Goal: Use online tool/utility: Utilize a website feature to perform a specific function

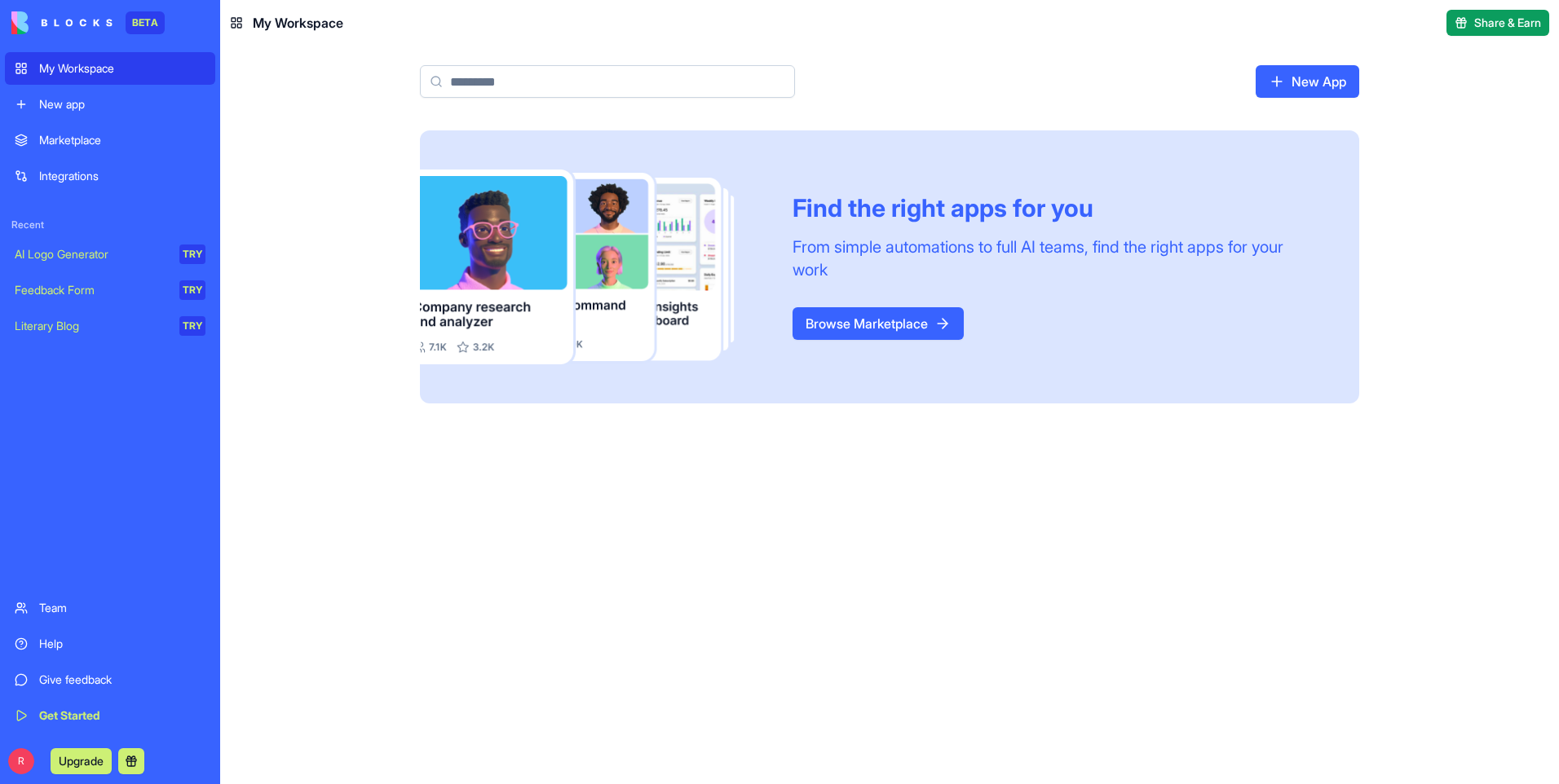
click at [881, 316] on link "Browse Marketplace" at bounding box center [878, 323] width 171 height 33
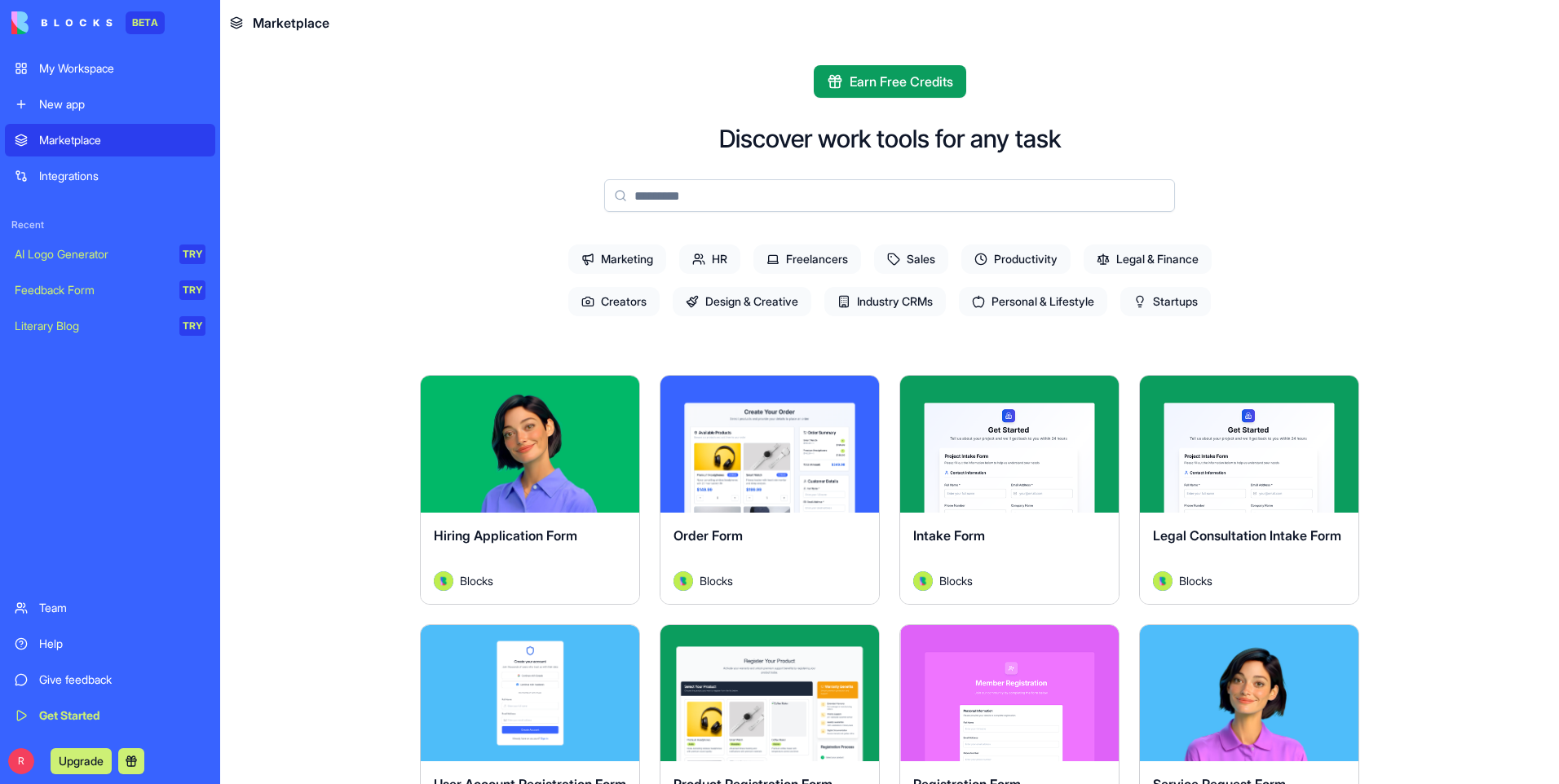
click at [89, 64] on div "My Workspace" at bounding box center [122, 68] width 166 height 16
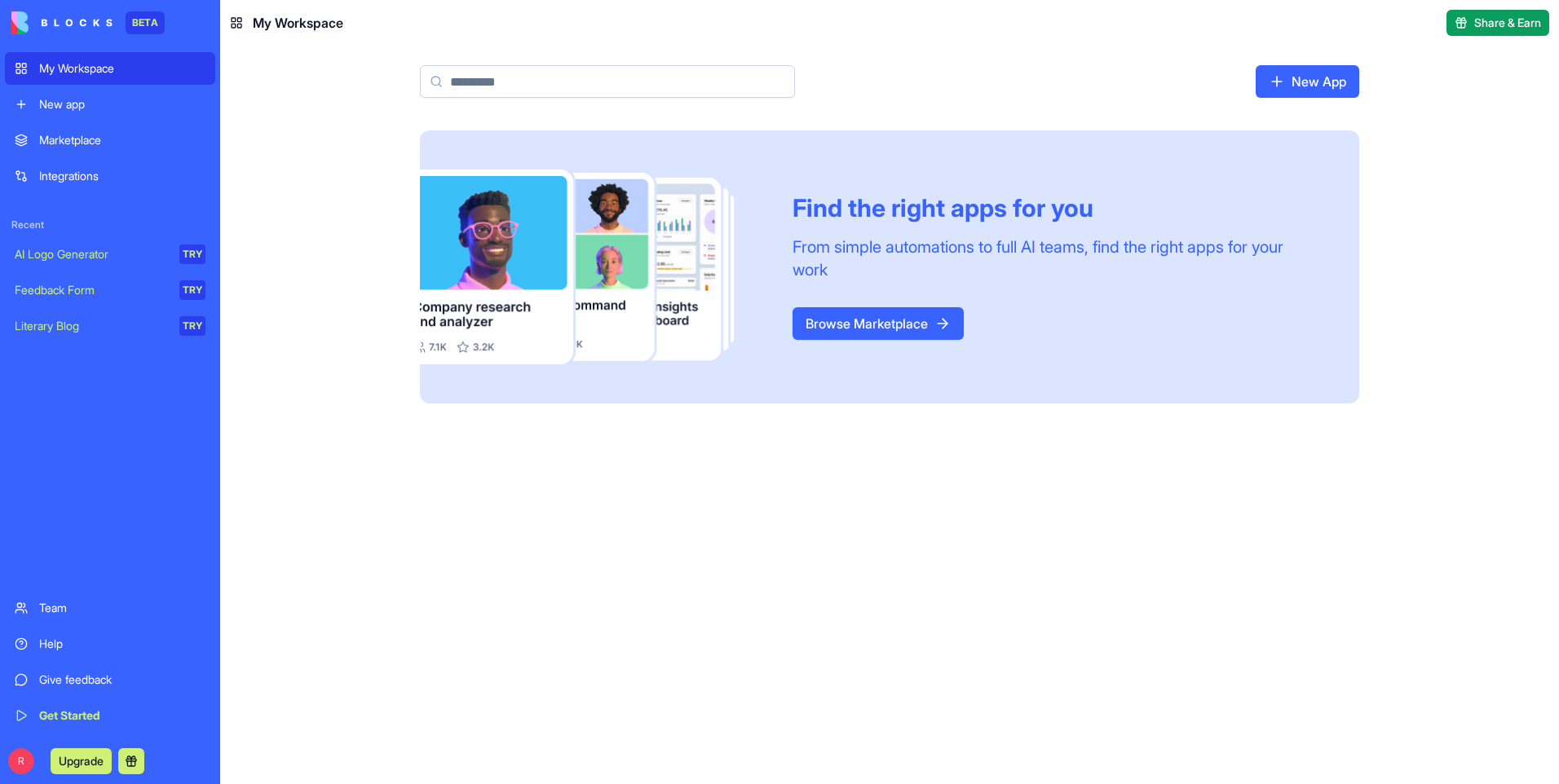
click at [86, 106] on div "New app" at bounding box center [122, 103] width 166 height 16
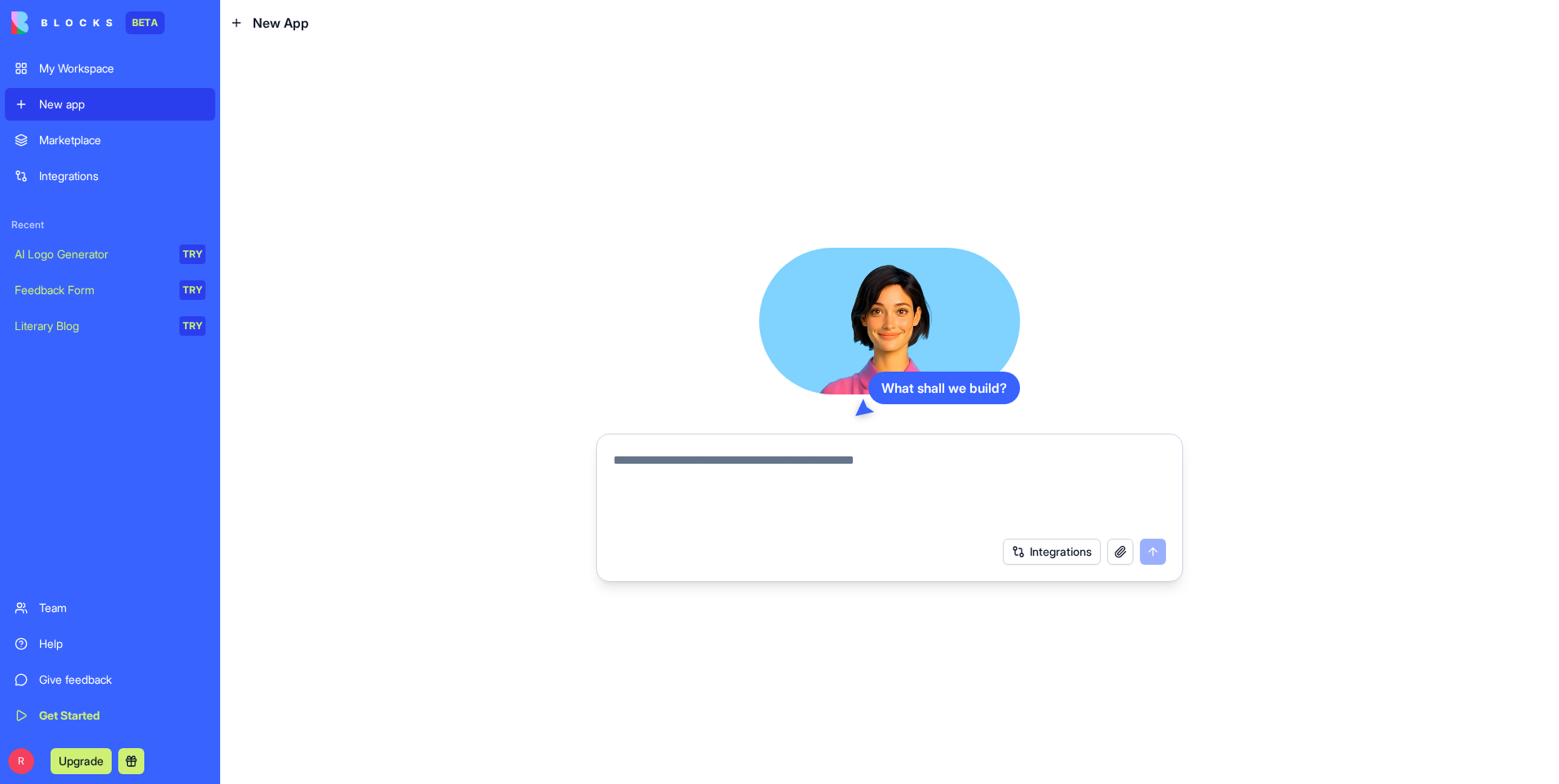
click at [82, 135] on div "Marketplace" at bounding box center [122, 139] width 166 height 16
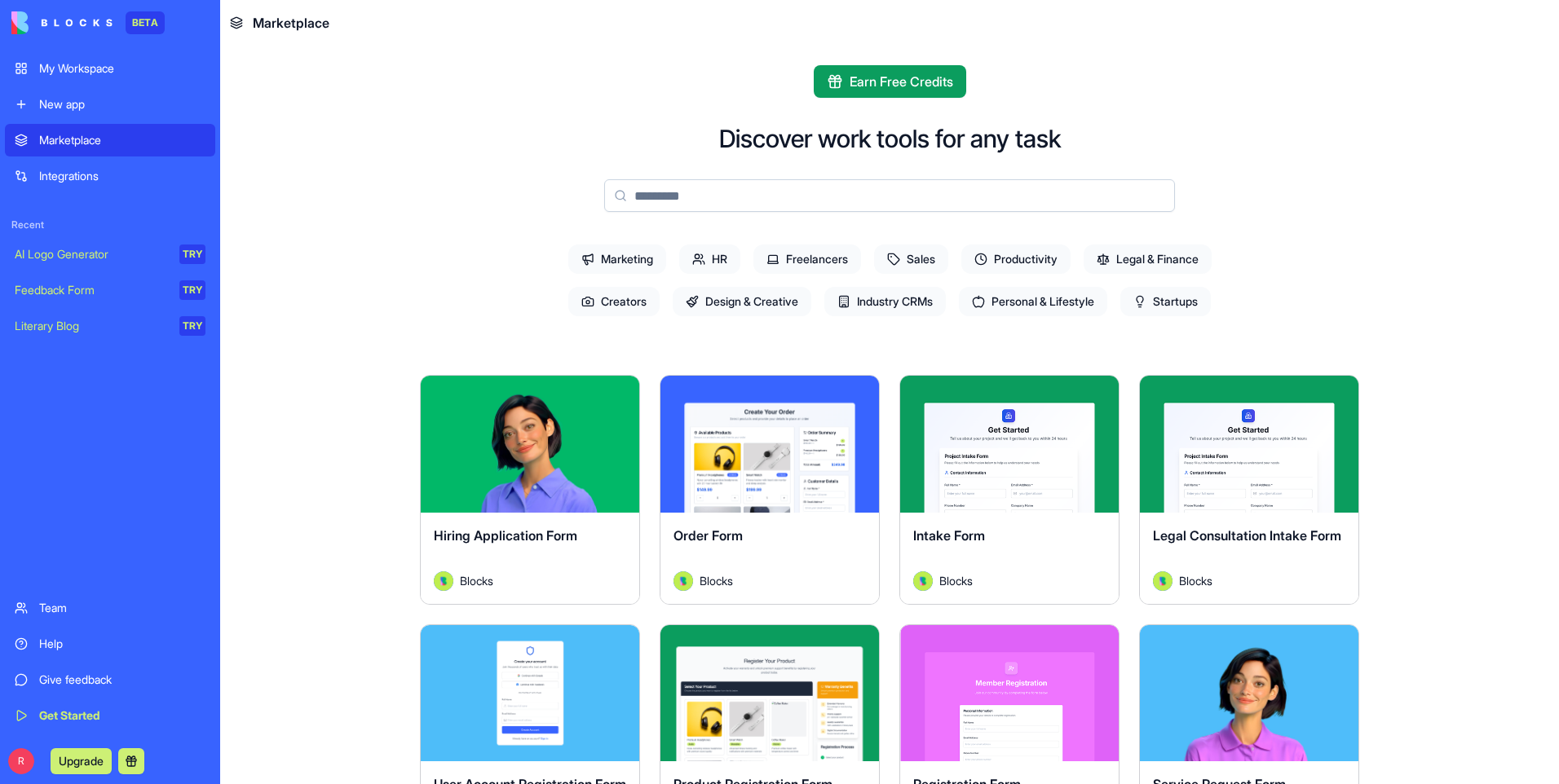
click at [76, 175] on div "Integrations" at bounding box center [122, 176] width 166 height 16
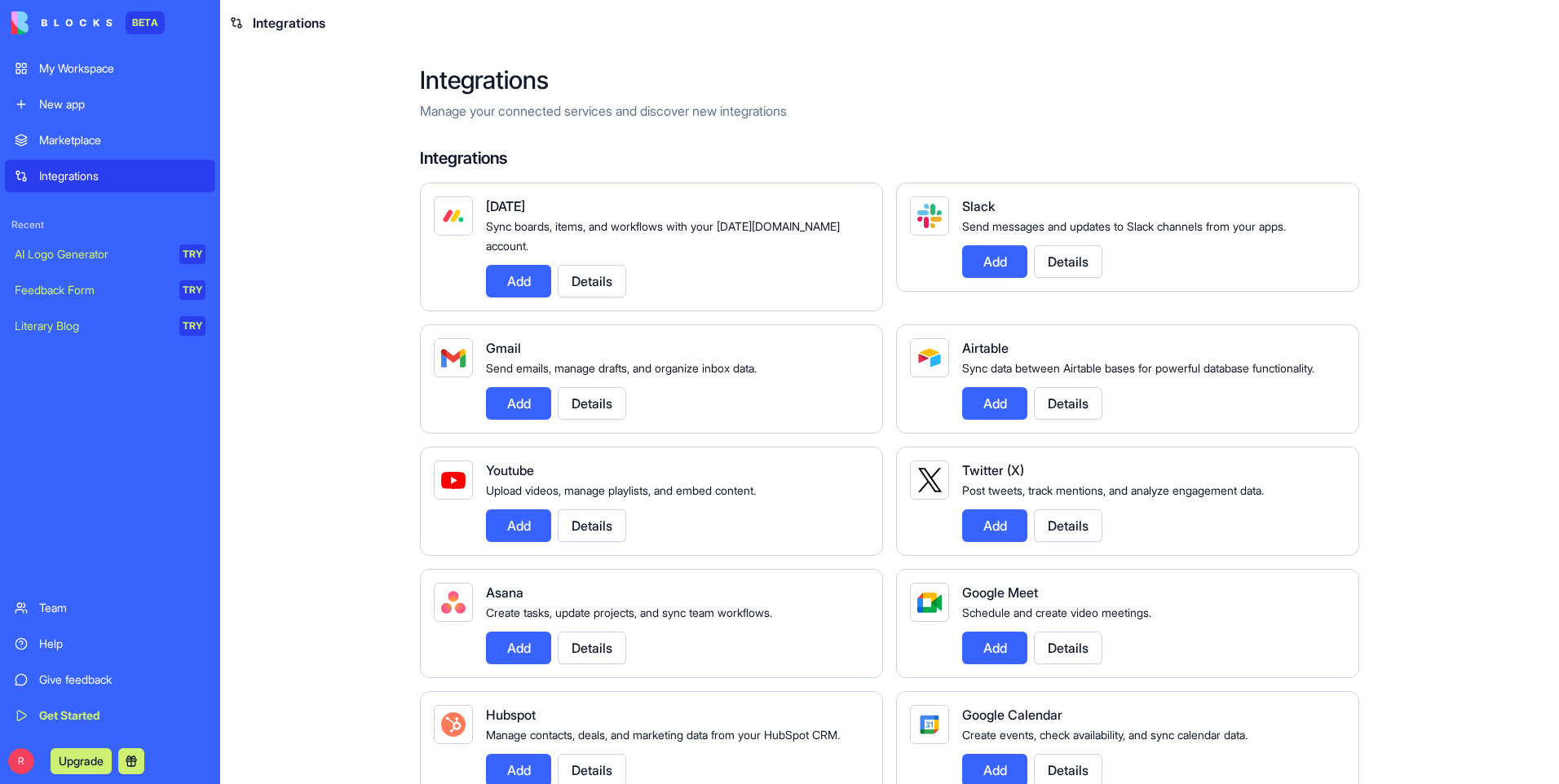
click at [187, 253] on div "TRY" at bounding box center [193, 254] width 26 height 20
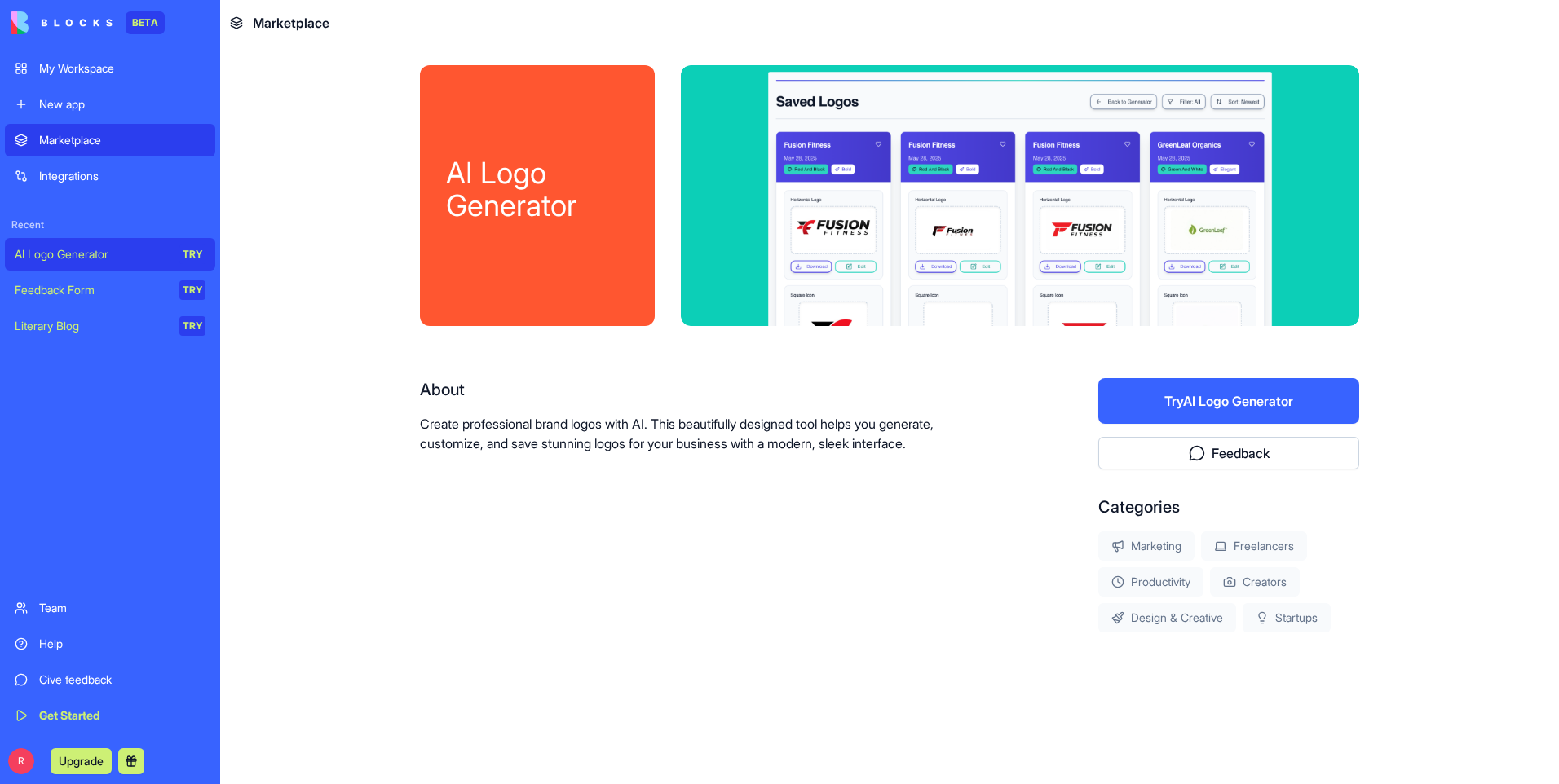
click at [1205, 406] on button "Try AI Logo Generator" at bounding box center [1228, 400] width 260 height 46
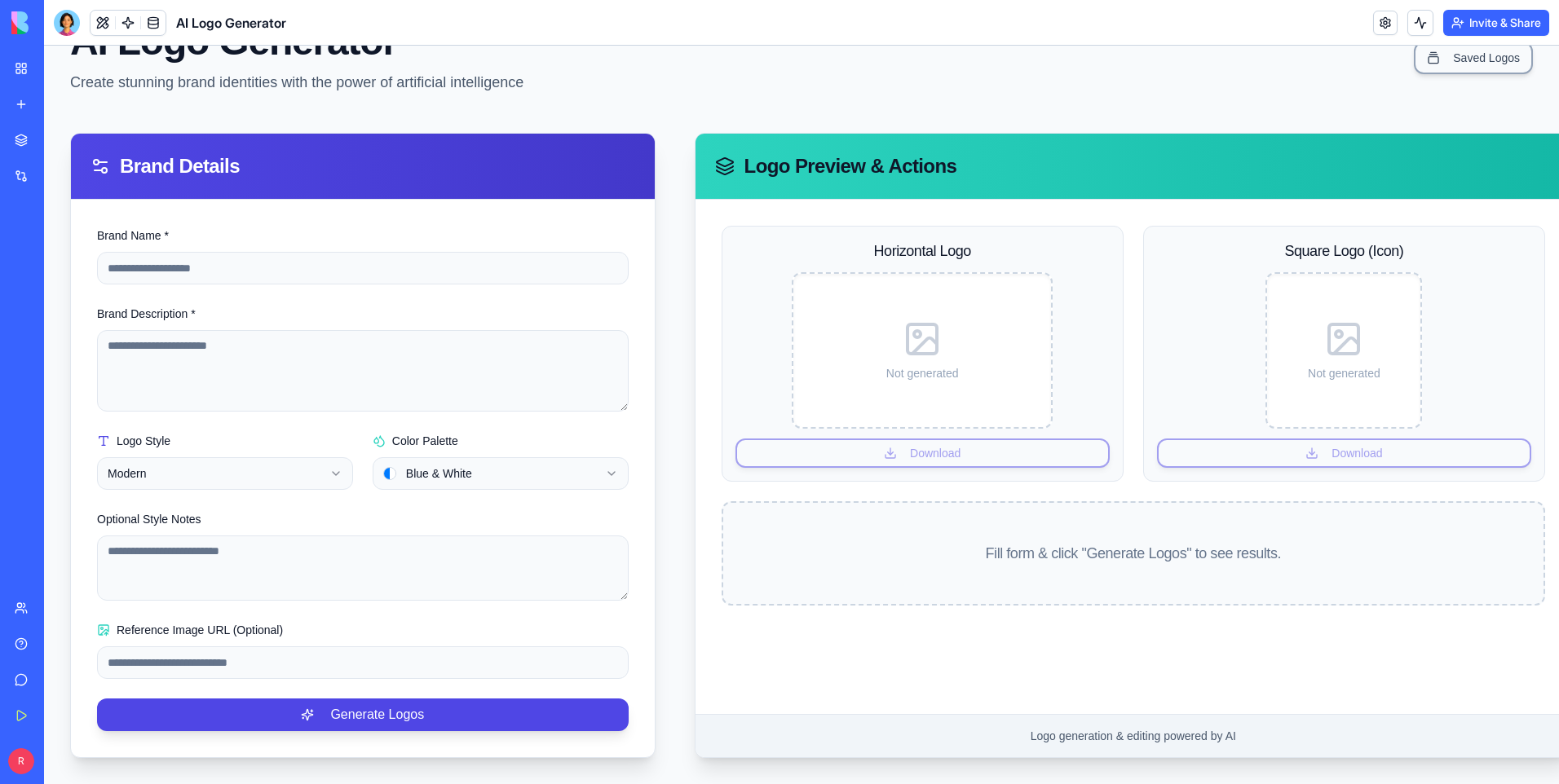
scroll to position [91, 0]
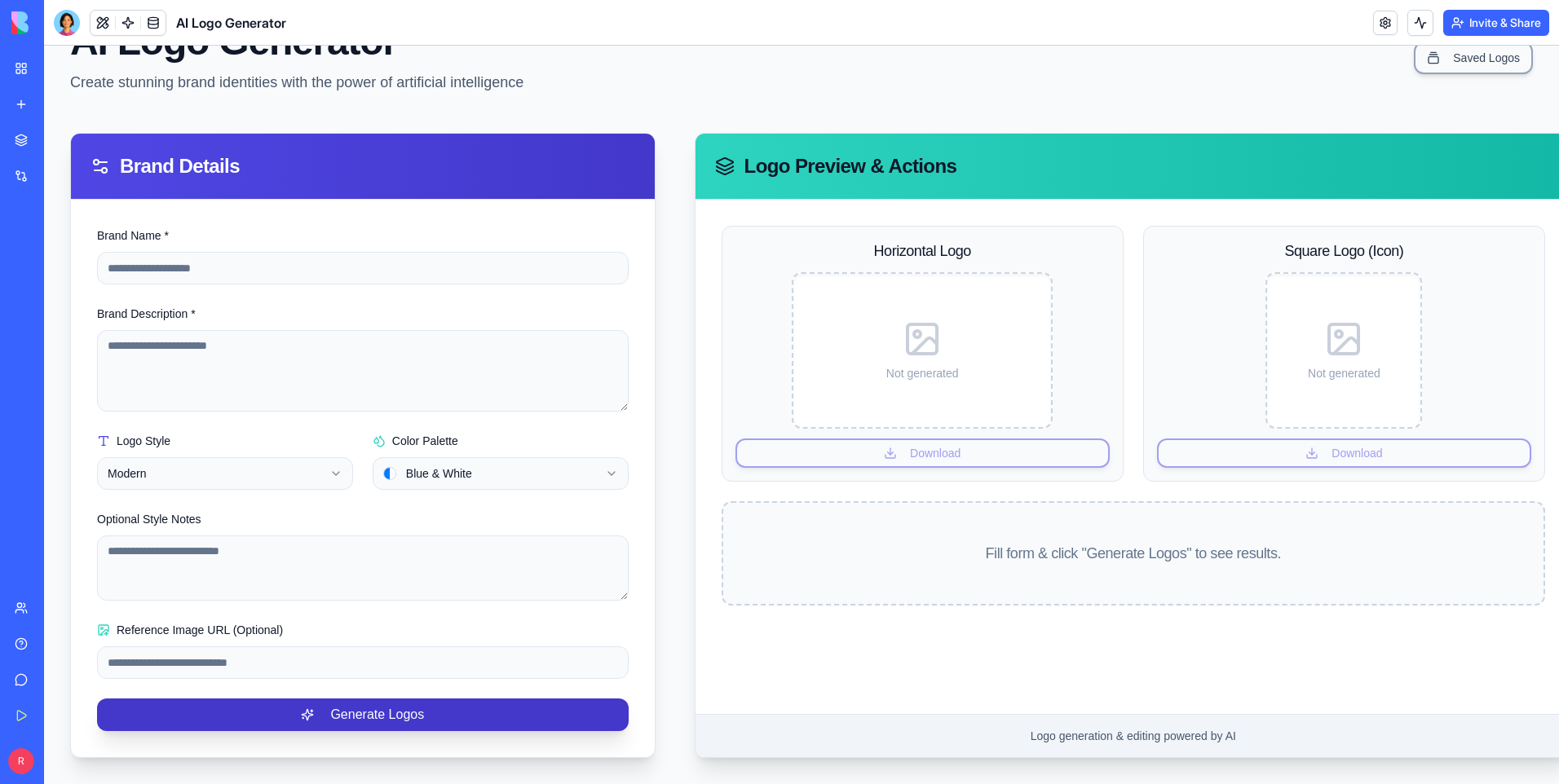
click at [297, 698] on button "Generate Logos" at bounding box center [362, 714] width 531 height 33
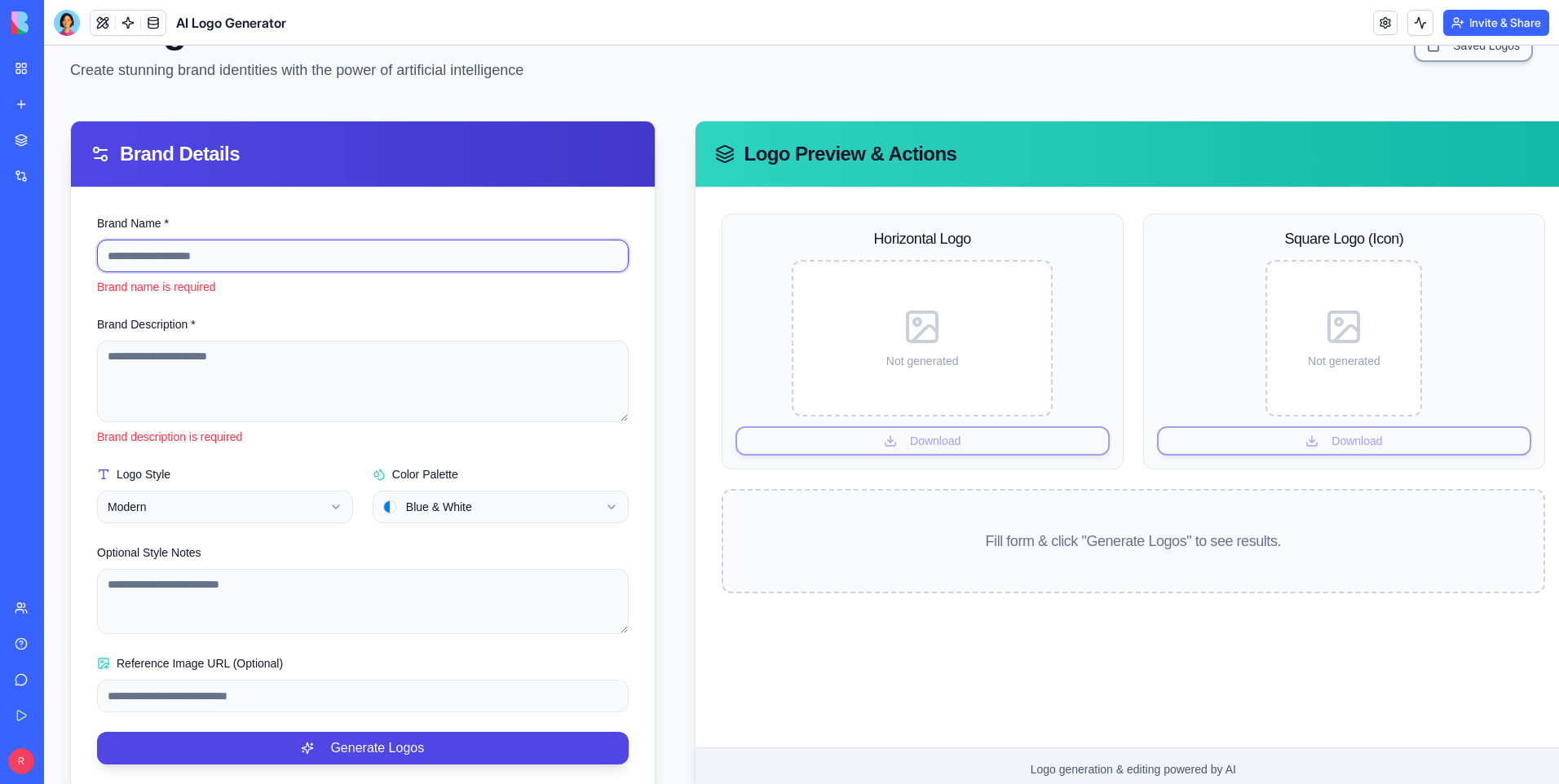
click at [294, 250] on input "Brand Name *" at bounding box center [362, 256] width 531 height 33
click at [263, 240] on input "Brand Name *" at bounding box center [362, 256] width 531 height 33
